Goal: Navigation & Orientation: Find specific page/section

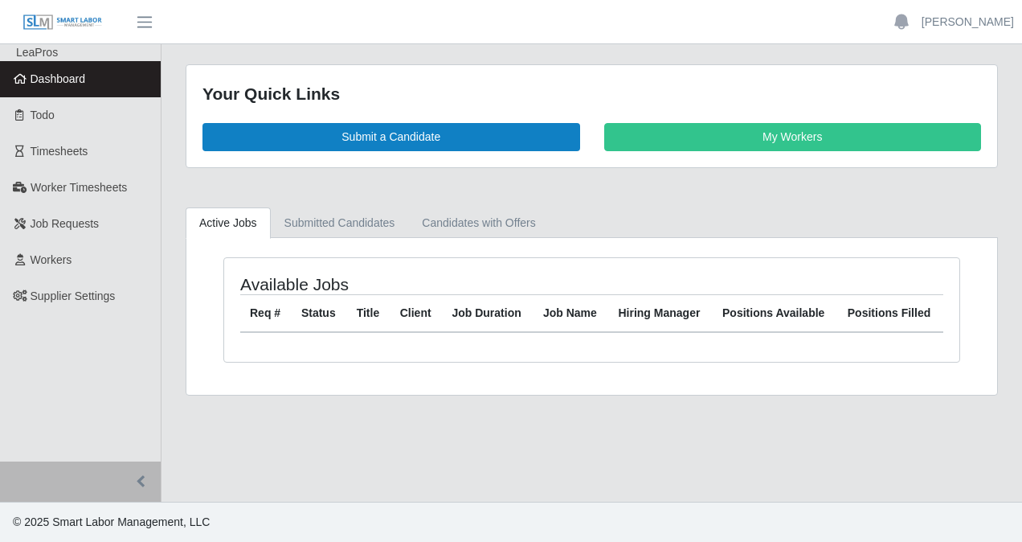
click at [81, 72] on span "Dashboard" at bounding box center [58, 78] width 55 height 13
click at [63, 78] on span "Dashboard" at bounding box center [58, 78] width 55 height 13
